Goal: Task Accomplishment & Management: Complete application form

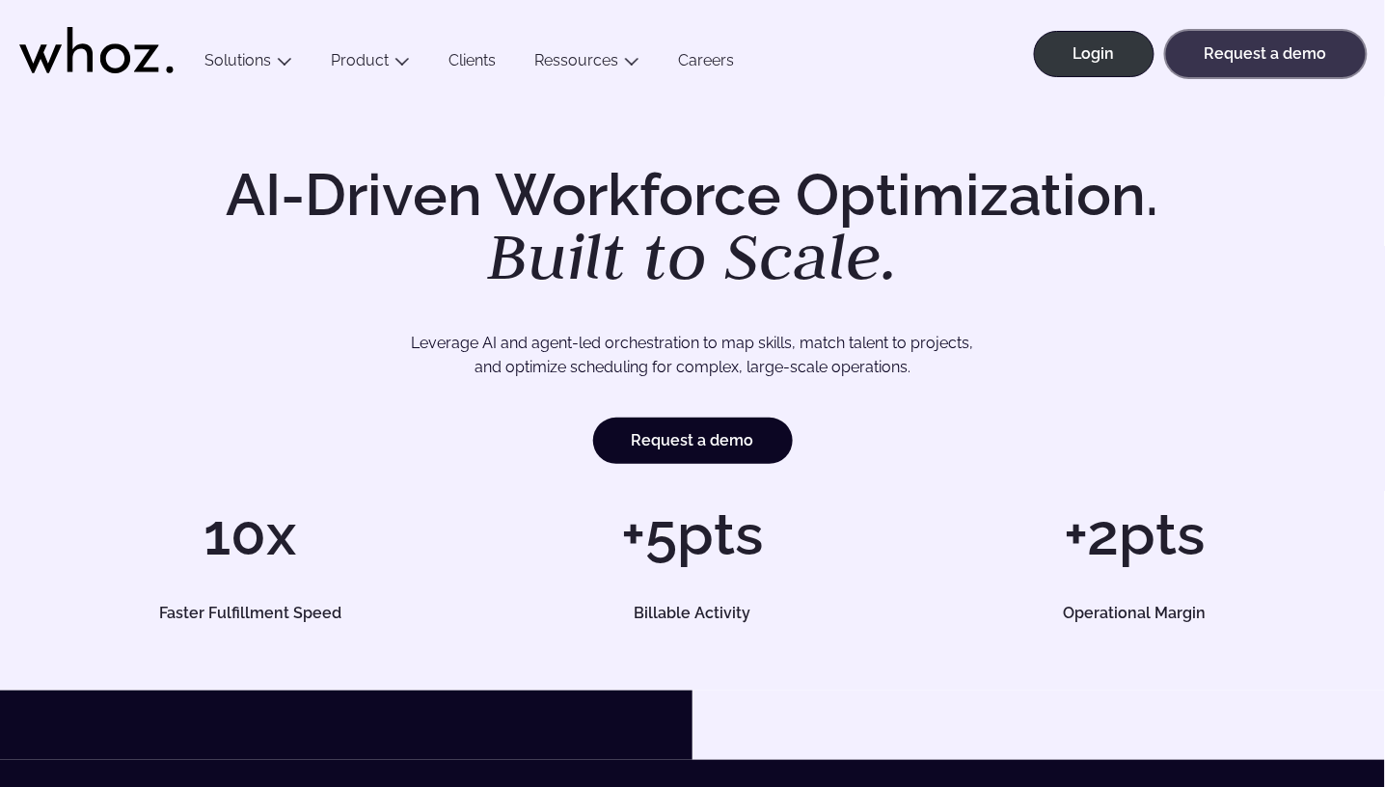
click at [1251, 52] on link "Request a demo" at bounding box center [1266, 54] width 200 height 46
